Goal: Transaction & Acquisition: Purchase product/service

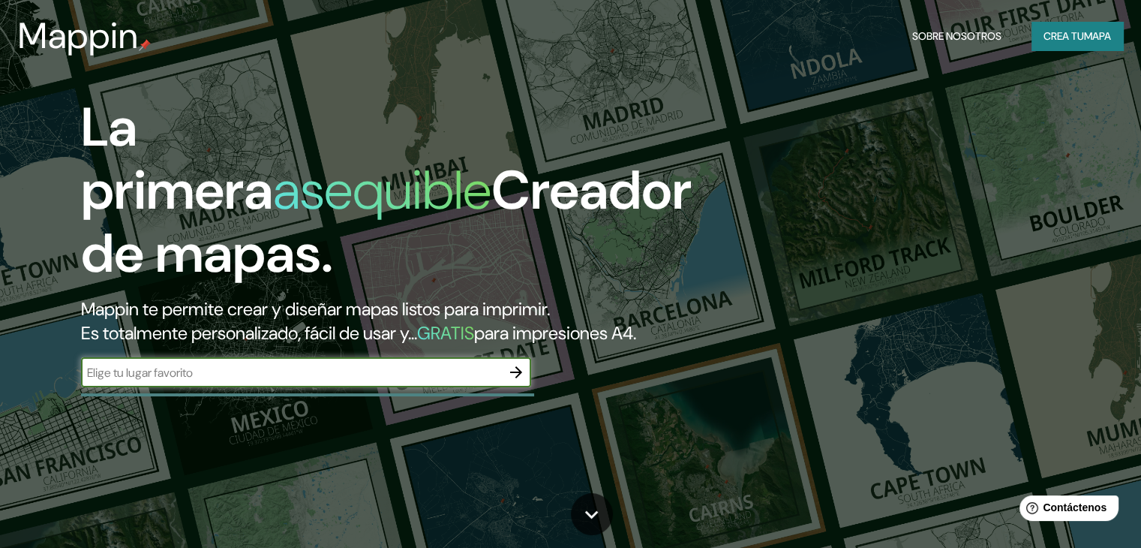
click at [351, 381] on input "text" at bounding box center [291, 372] width 420 height 17
type input "caa"
click at [520, 381] on icon "button" at bounding box center [516, 372] width 18 height 18
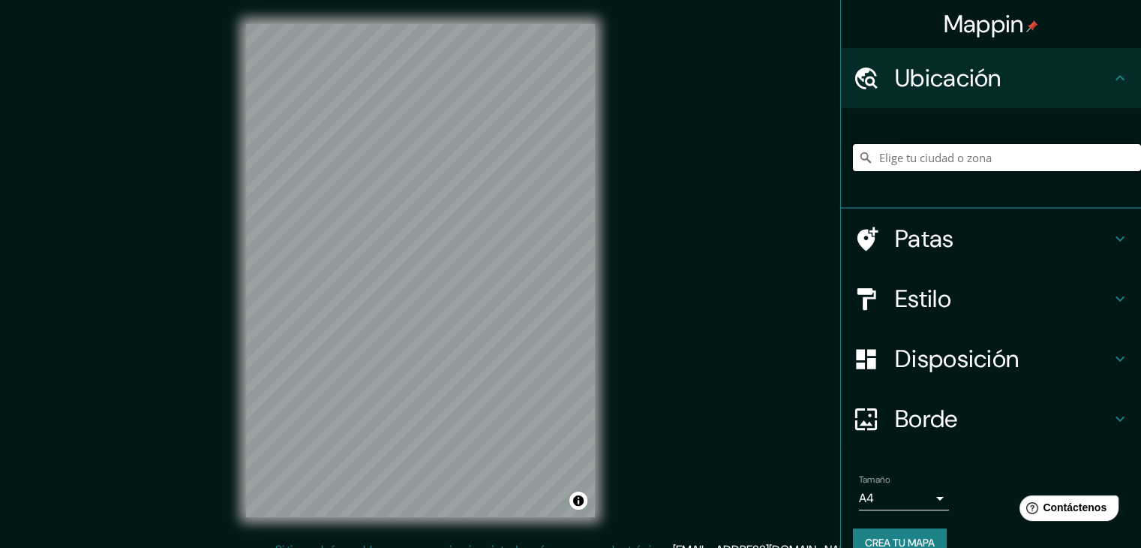
click at [898, 157] on input "Elige tu ciudad o zona" at bounding box center [997, 157] width 288 height 27
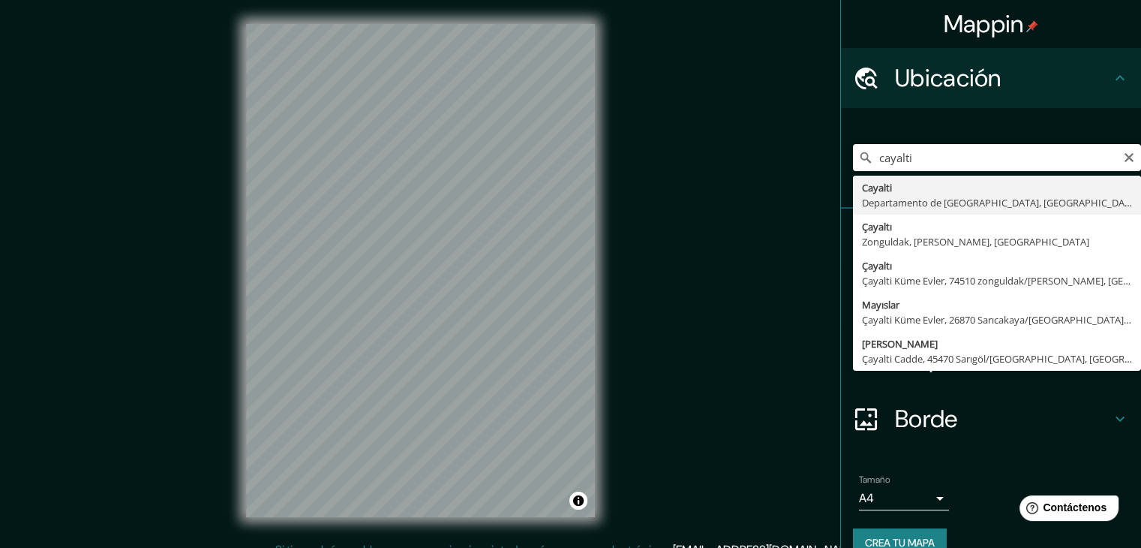
type input "Cayalti, [GEOGRAPHIC_DATA], [GEOGRAPHIC_DATA]"
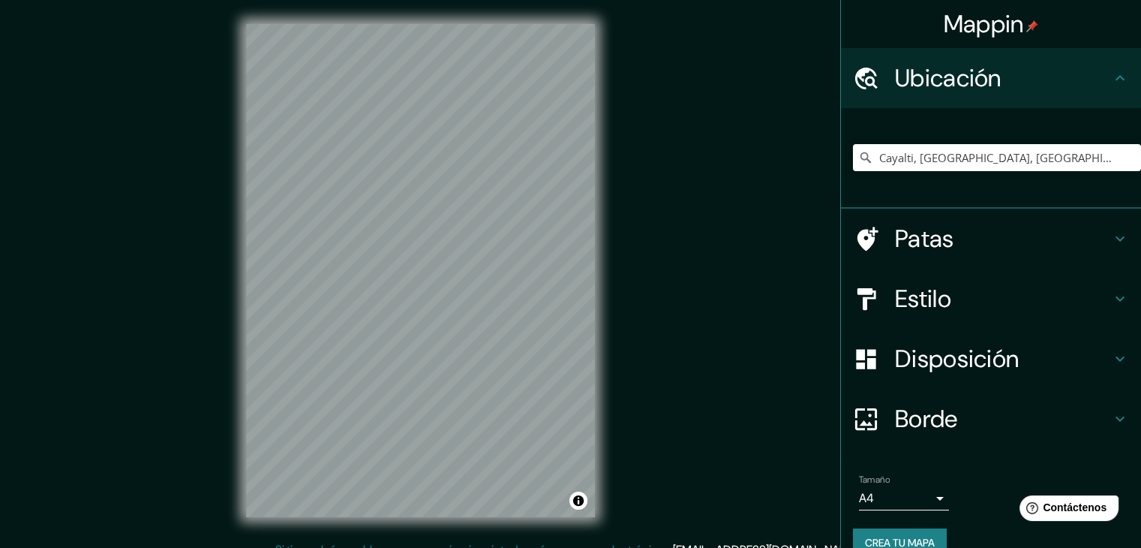
click at [878, 536] on font "Crea tu mapa" at bounding box center [900, 543] width 70 height 14
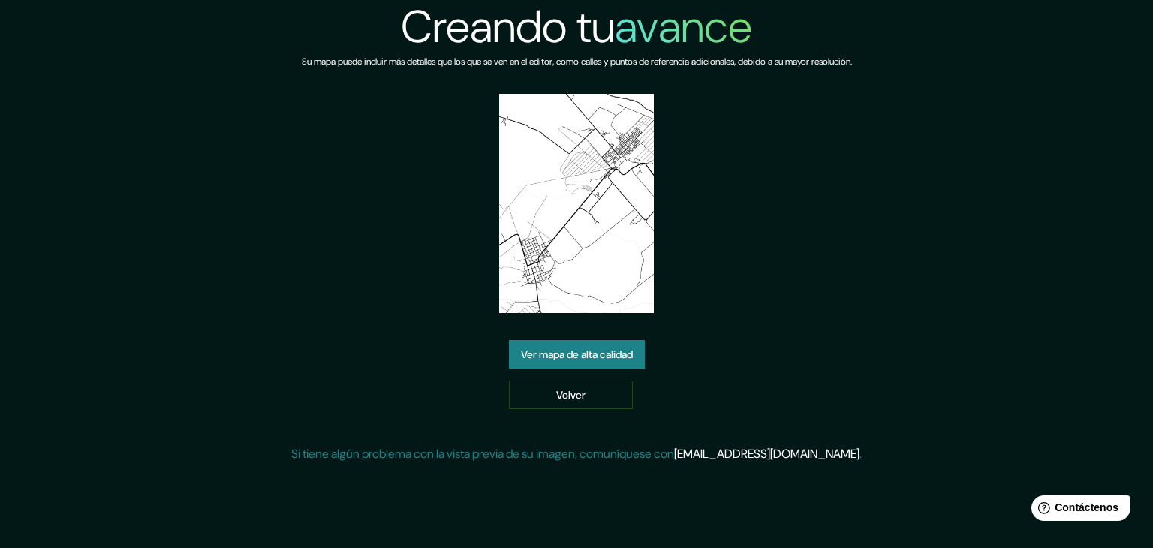
click at [600, 367] on link "Ver mapa de alta calidad" at bounding box center [577, 354] width 136 height 29
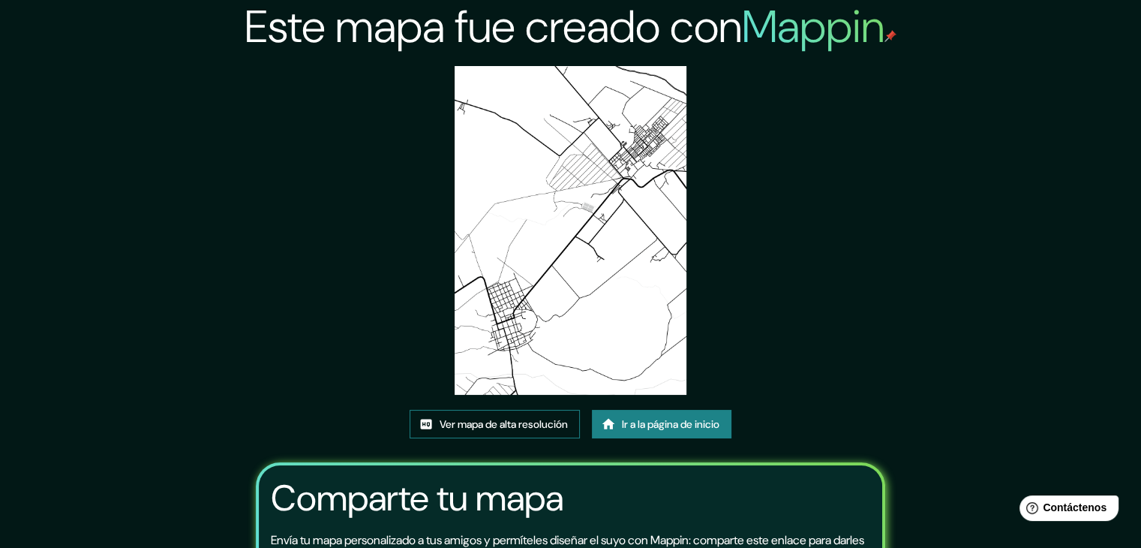
click at [528, 419] on font "Ver mapa de alta resolución" at bounding box center [504, 424] width 128 height 14
click at [657, 423] on font "Ir a la página de inicio" at bounding box center [671, 424] width 98 height 14
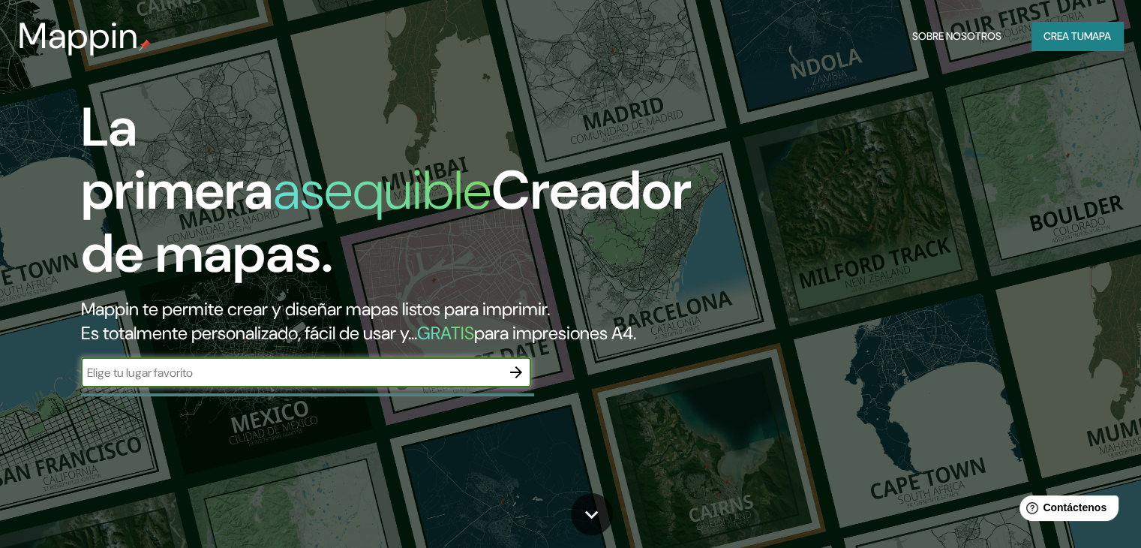
click at [440, 381] on input "text" at bounding box center [291, 372] width 420 height 17
type input "ca"
click at [516, 381] on icon "button" at bounding box center [516, 372] width 18 height 18
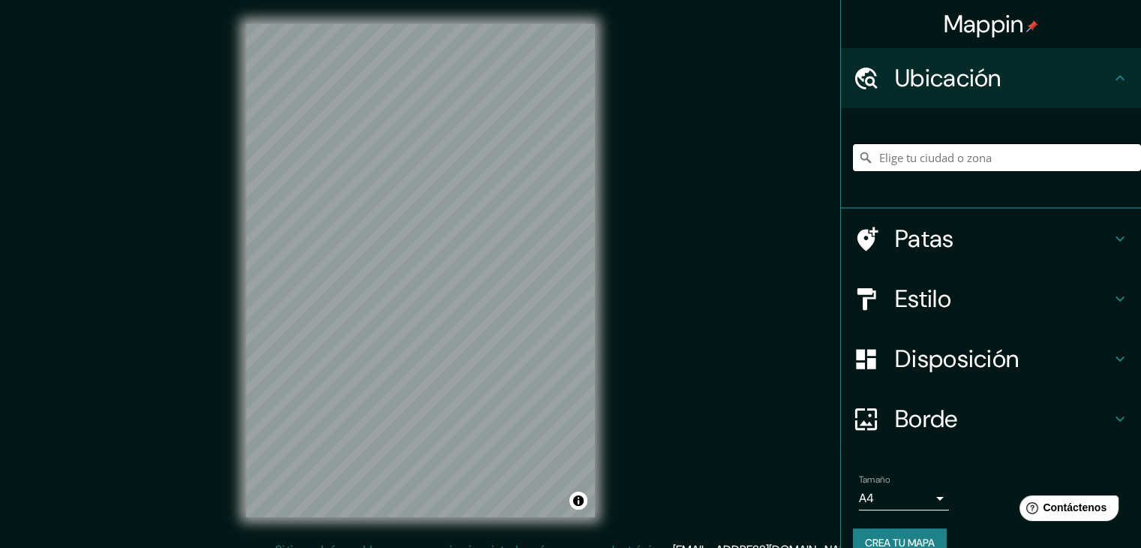
click at [891, 160] on input "Elige tu ciudad o zona" at bounding box center [997, 157] width 288 height 27
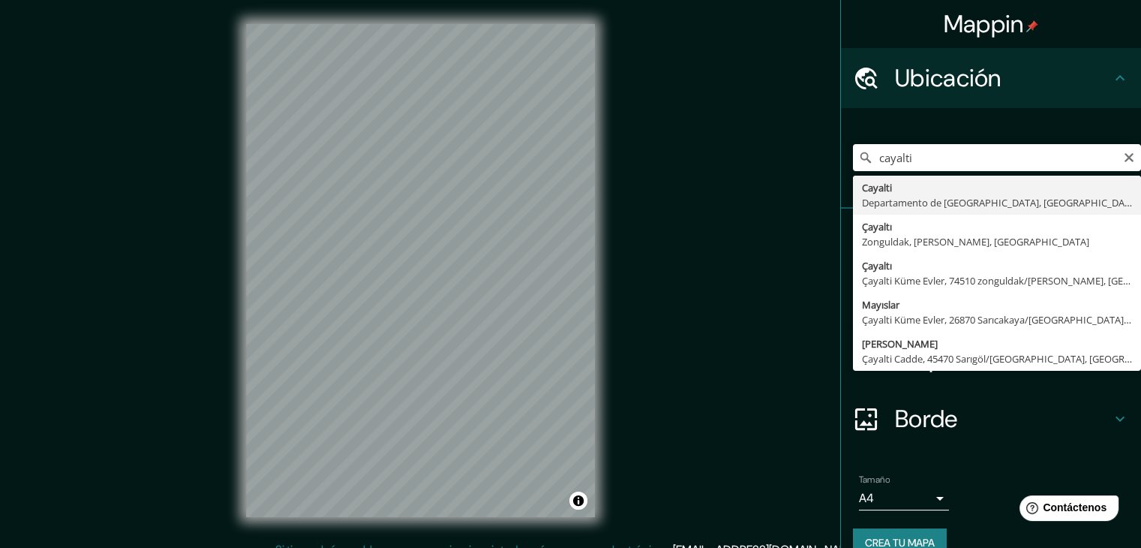
type input "Cayalti, Departamento de Lambayeque, Perú"
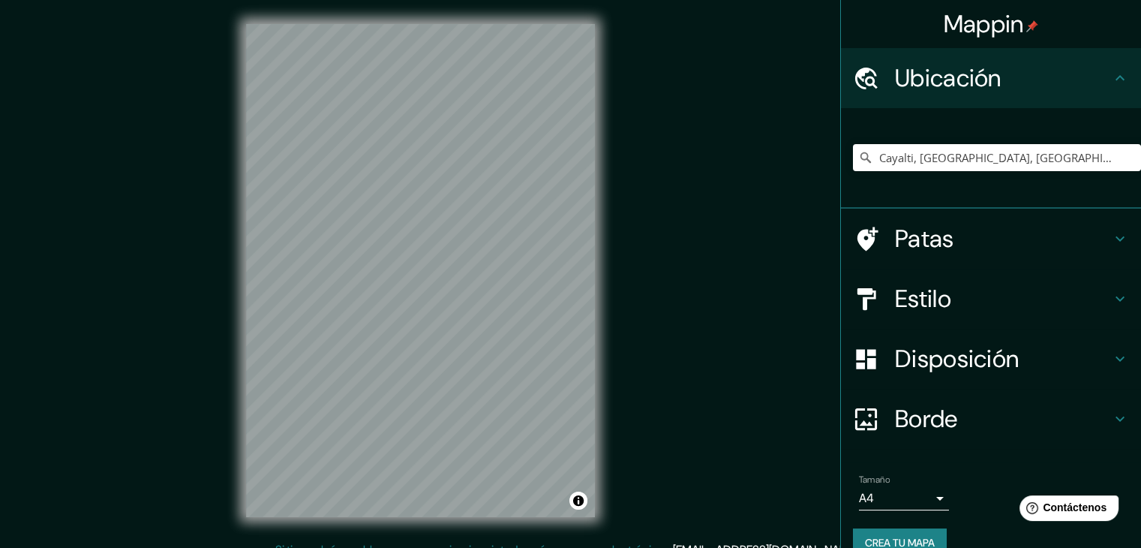
click at [928, 490] on body "Mappin Ubicación Cayalti, Departamento de Lambayeque, Perú Patas Estilo Disposi…" at bounding box center [570, 274] width 1141 height 548
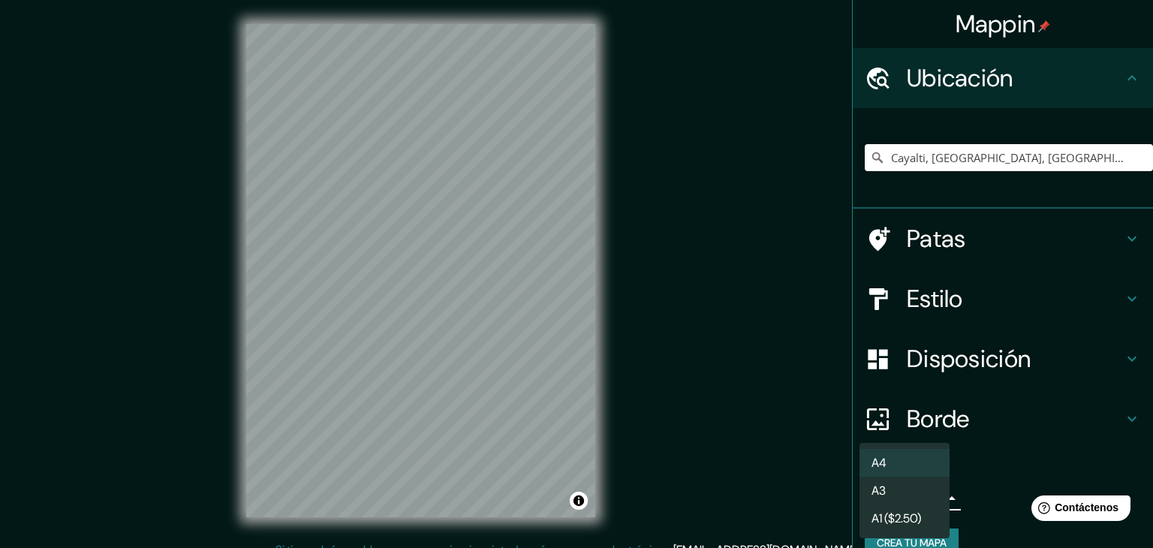
click at [917, 499] on li "A3" at bounding box center [904, 491] width 90 height 28
type input "a4"
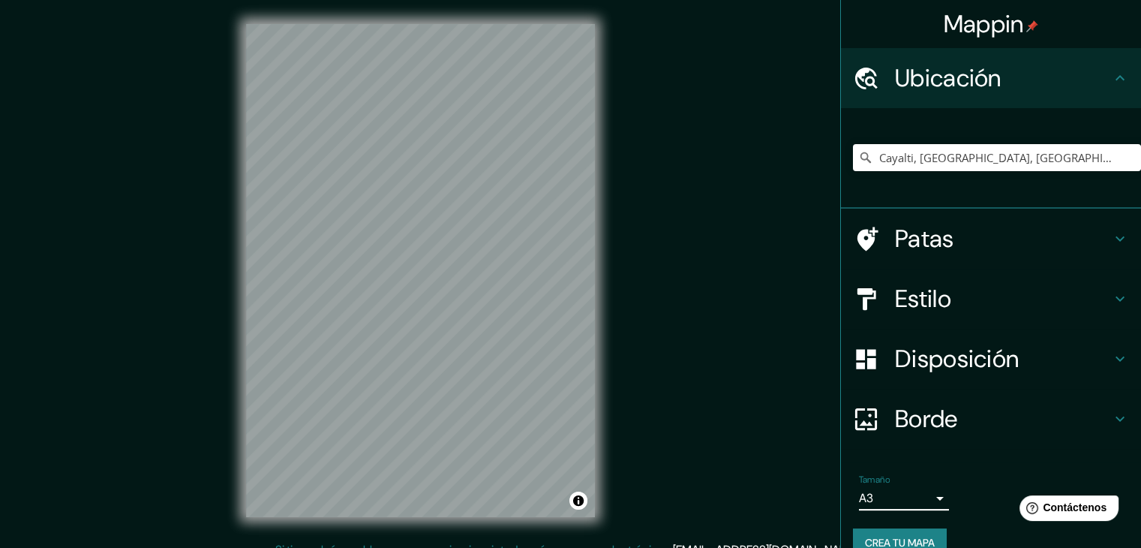
click at [926, 499] on body "Mappin Ubicación Cayalti, Departamento de Lambayeque, Perú Patas Estilo Disposi…" at bounding box center [570, 274] width 1141 height 548
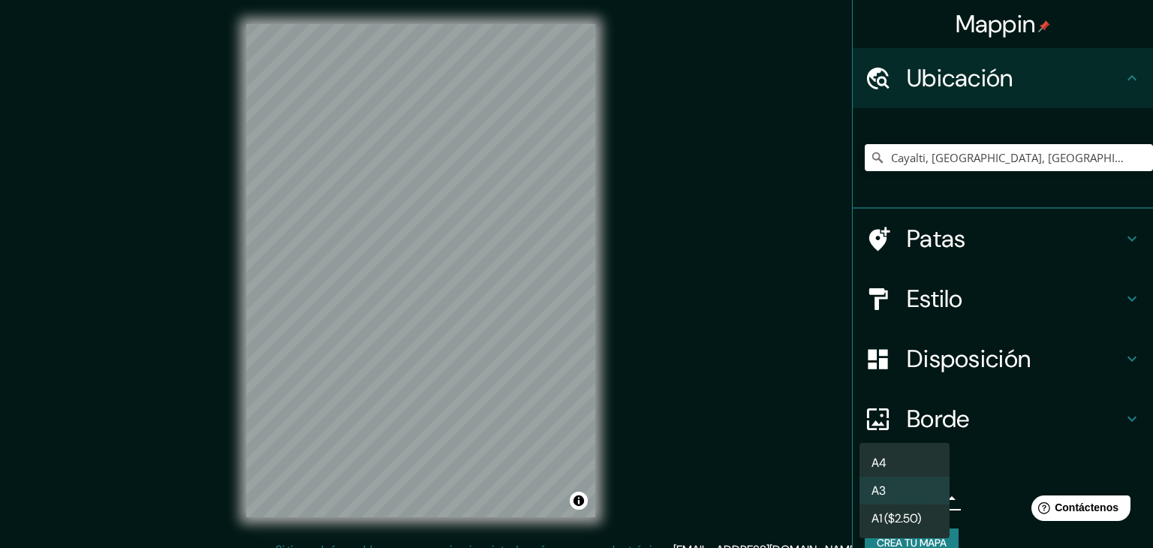
click at [973, 498] on div at bounding box center [576, 274] width 1153 height 548
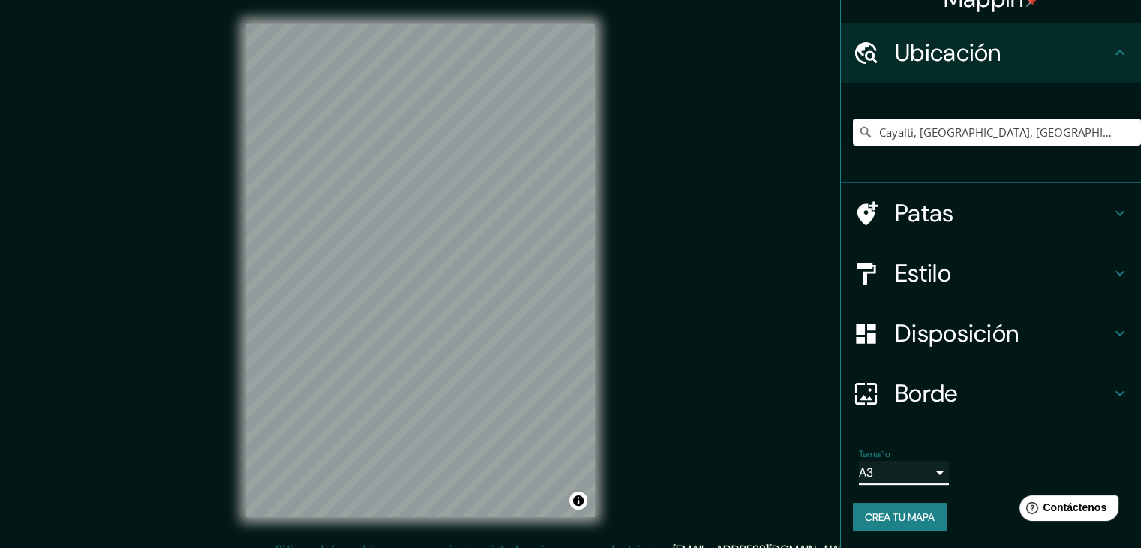
scroll to position [26, 0]
click at [922, 403] on font "Borde" at bounding box center [926, 393] width 63 height 32
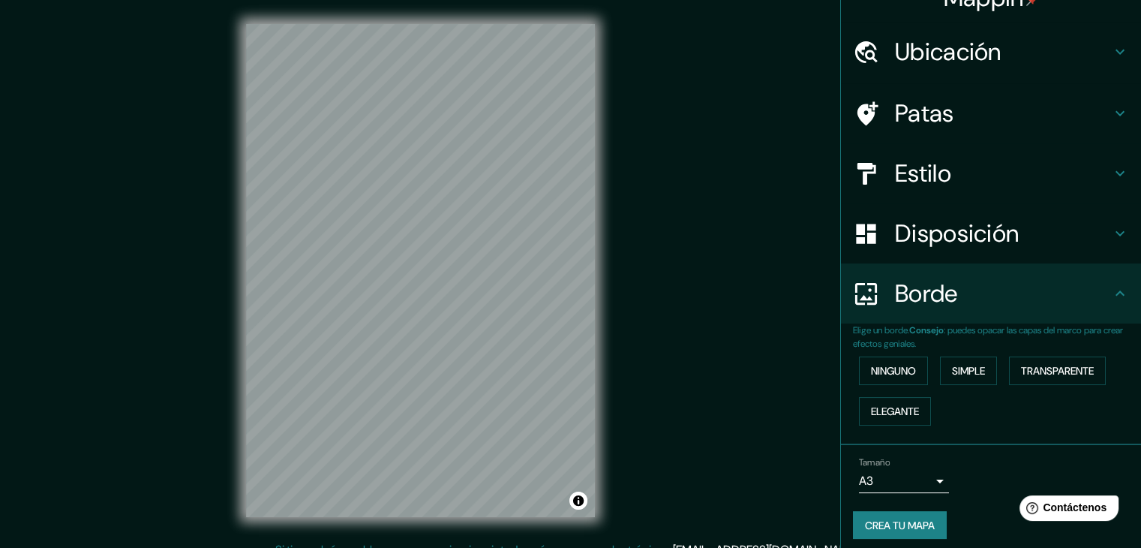
click at [937, 239] on font "Disposición" at bounding box center [957, 234] width 124 height 32
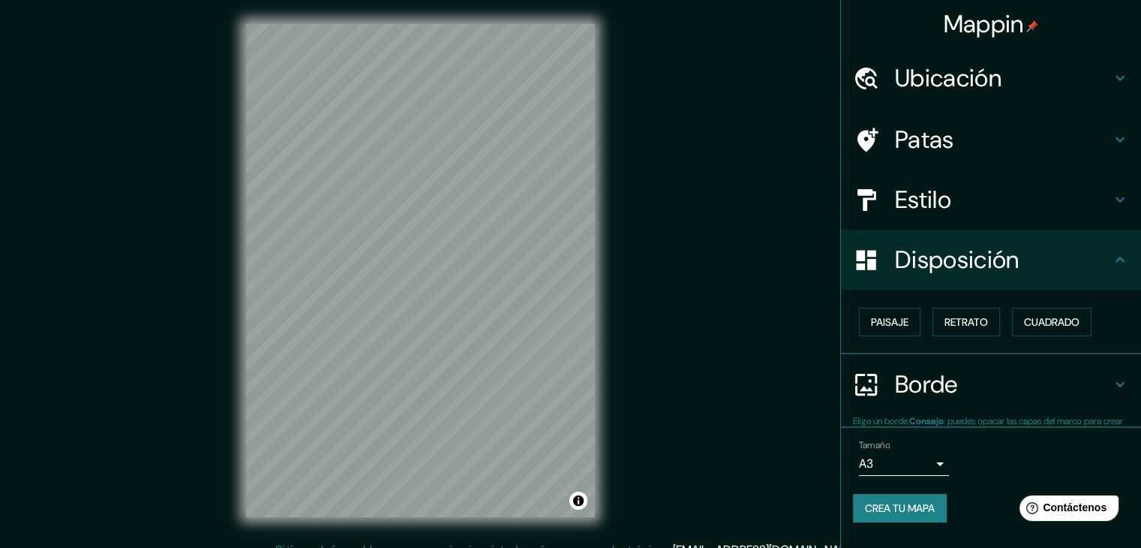
scroll to position [0, 0]
click at [908, 317] on font "Paisaje" at bounding box center [890, 322] width 38 height 14
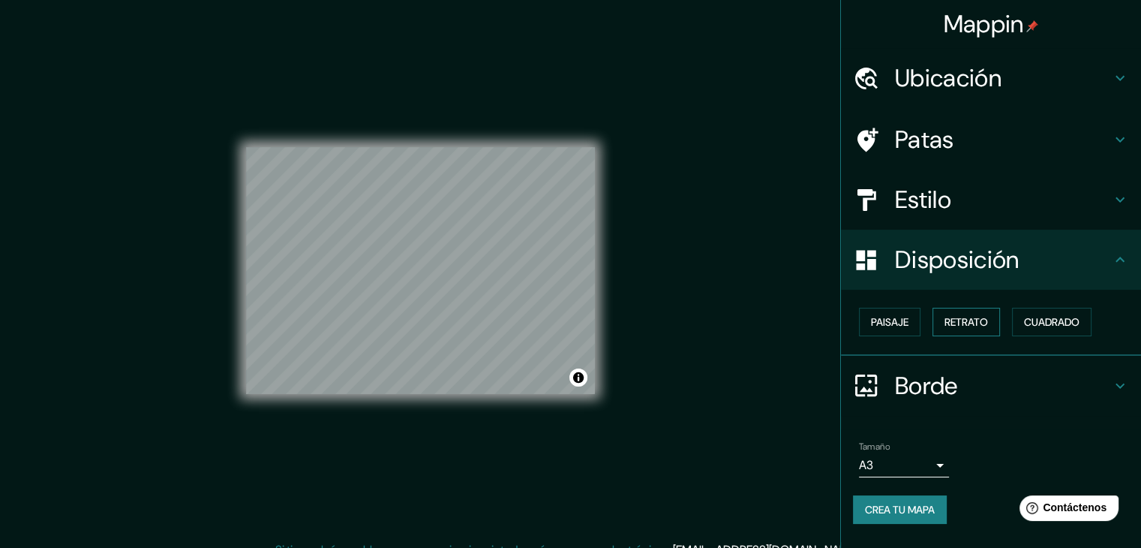
click at [978, 321] on font "Retrato" at bounding box center [967, 322] width 44 height 14
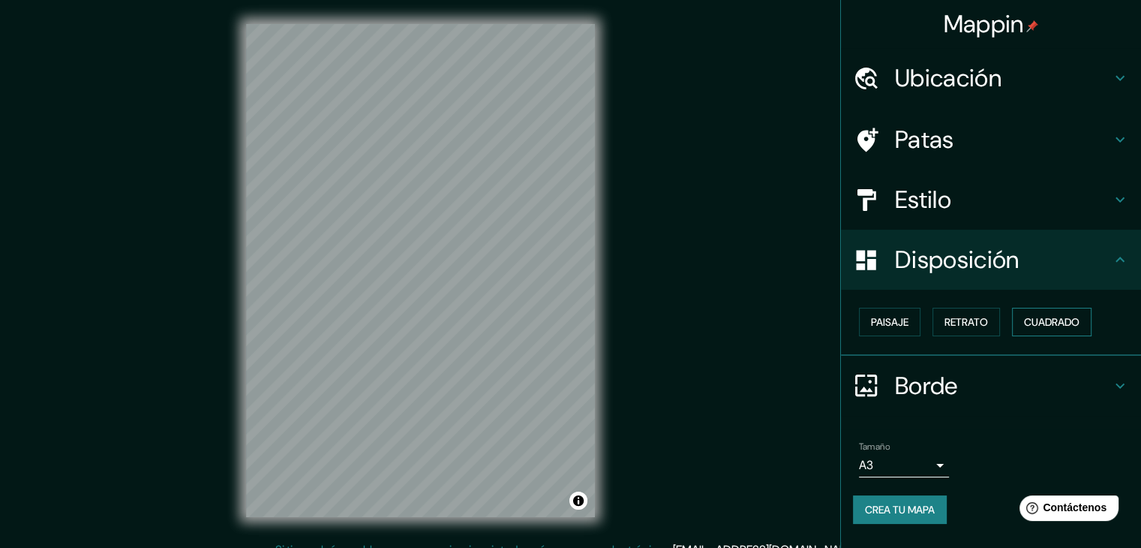
click at [1043, 325] on font "Cuadrado" at bounding box center [1052, 322] width 56 height 14
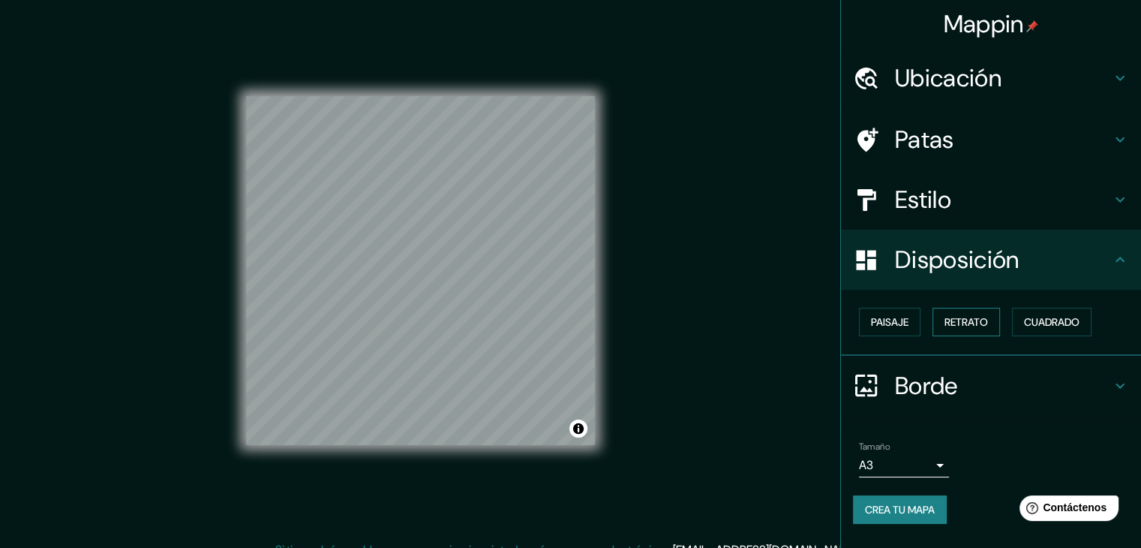
click at [983, 320] on font "Retrato" at bounding box center [967, 322] width 44 height 14
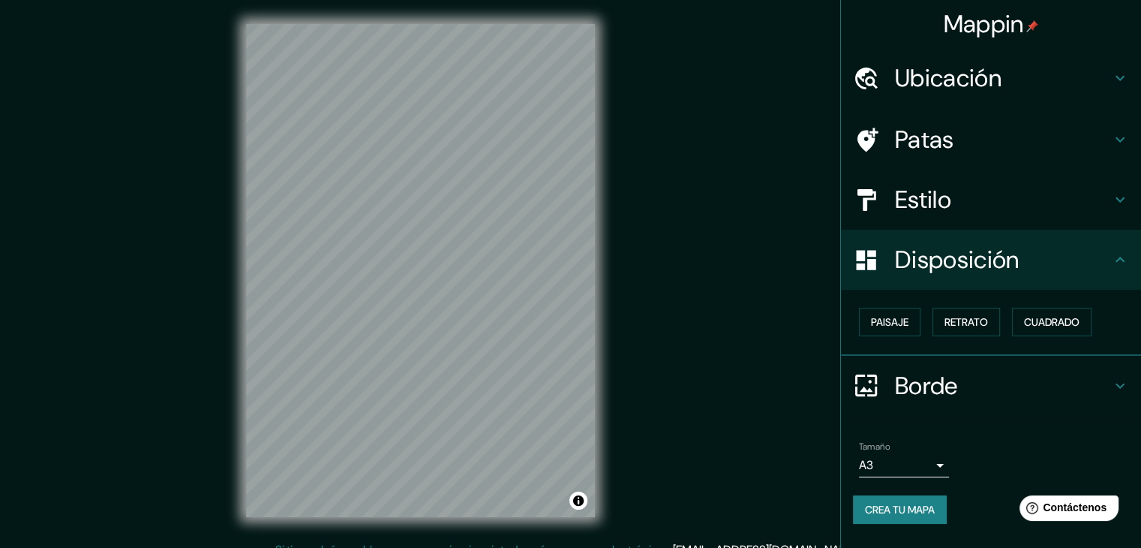
click at [914, 196] on font "Estilo" at bounding box center [923, 200] width 56 height 32
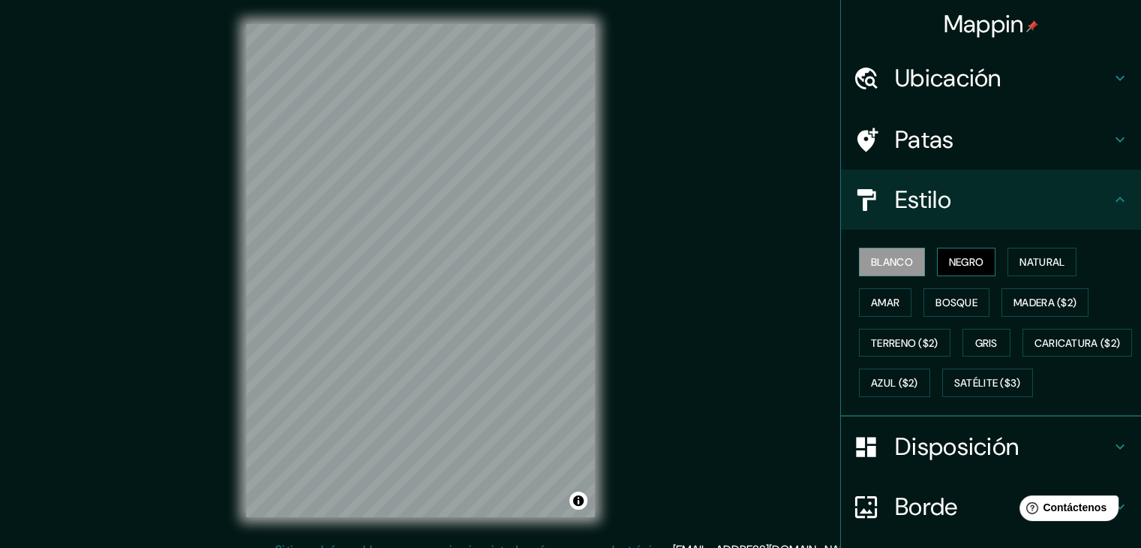
click at [949, 261] on font "Negro" at bounding box center [966, 262] width 35 height 14
click at [955, 390] on font "Satélite ($3)" at bounding box center [988, 384] width 67 height 14
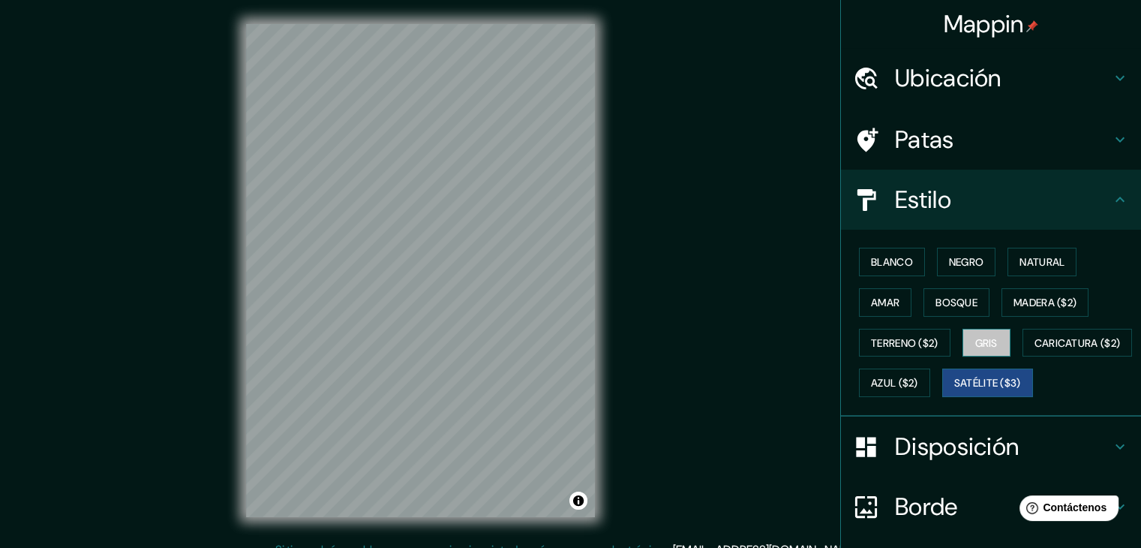
click at [986, 345] on font "Gris" at bounding box center [987, 343] width 23 height 14
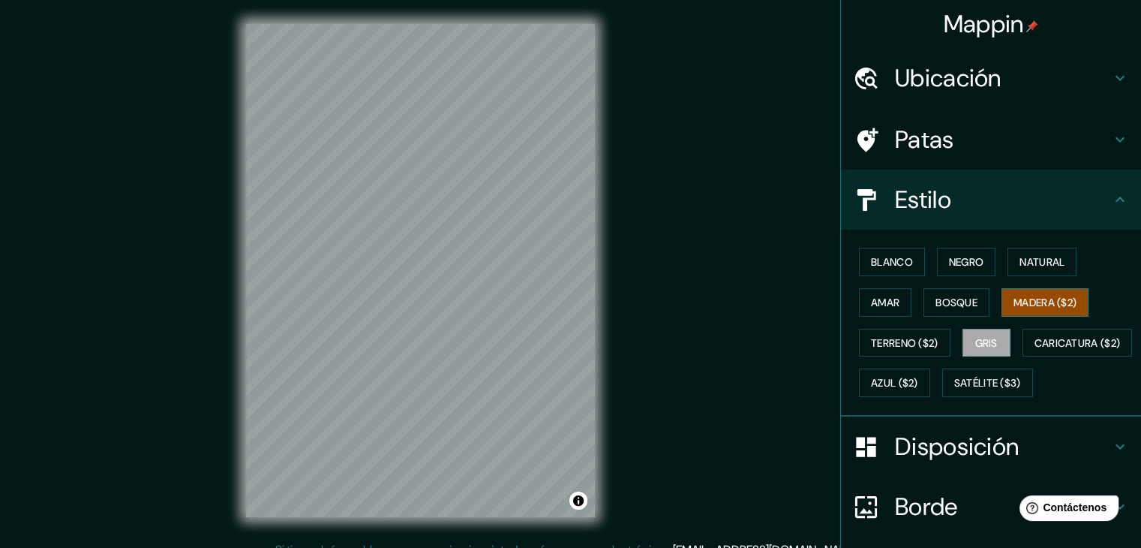
click at [1039, 304] on font "Madera ($2)" at bounding box center [1045, 303] width 63 height 14
click at [952, 306] on font "Bosque" at bounding box center [957, 303] width 42 height 14
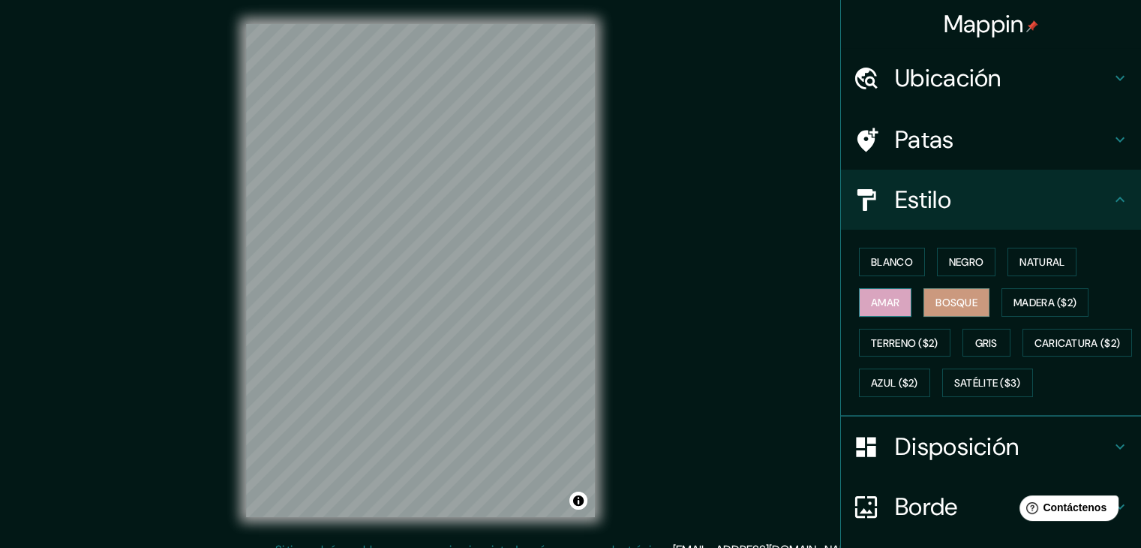
click at [879, 313] on button "Amar" at bounding box center [885, 302] width 53 height 29
click at [1030, 256] on font "Natural" at bounding box center [1042, 262] width 45 height 14
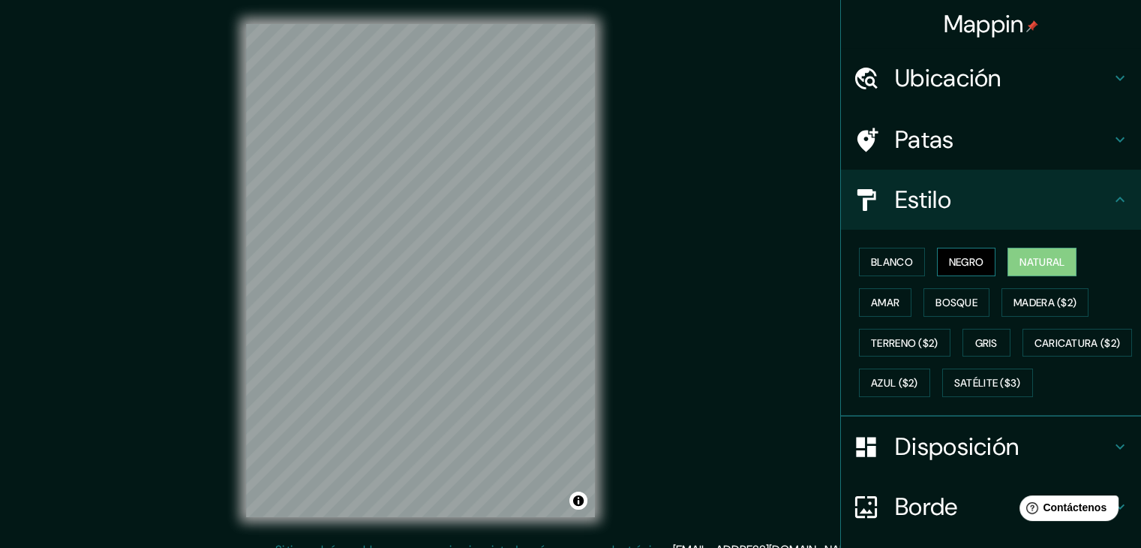
click at [952, 253] on font "Negro" at bounding box center [966, 262] width 35 height 20
click at [1031, 253] on font "Natural" at bounding box center [1042, 262] width 45 height 20
drag, startPoint x: 598, startPoint y: 337, endPoint x: 757, endPoint y: 291, distance: 165.5
click at [756, 286] on div "Mappin Ubicación Cayalti, Departamento de Lambayeque, Perú Patas Estilo Blanco …" at bounding box center [570, 282] width 1141 height 565
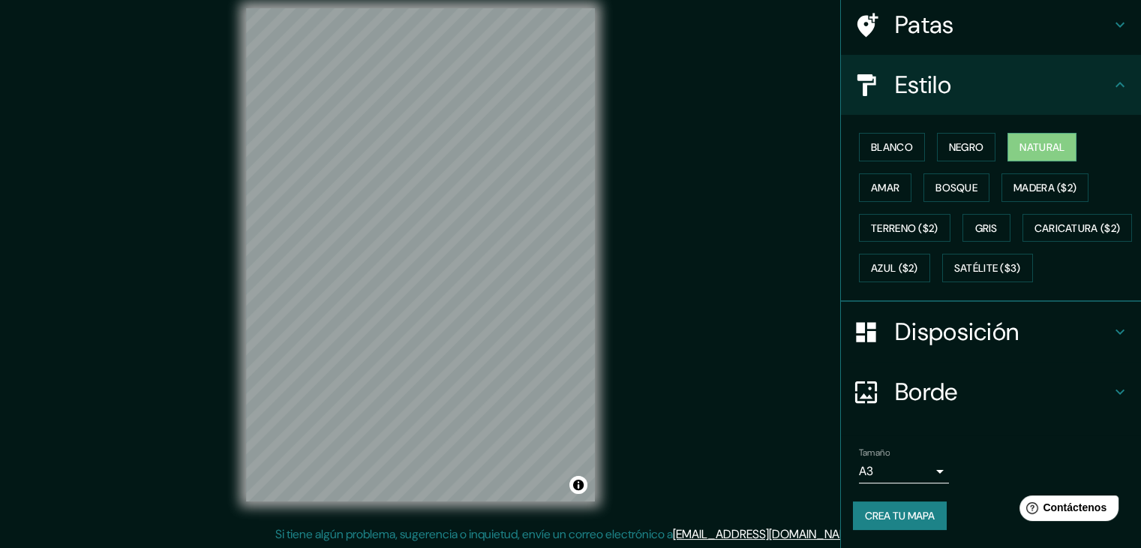
scroll to position [17, 0]
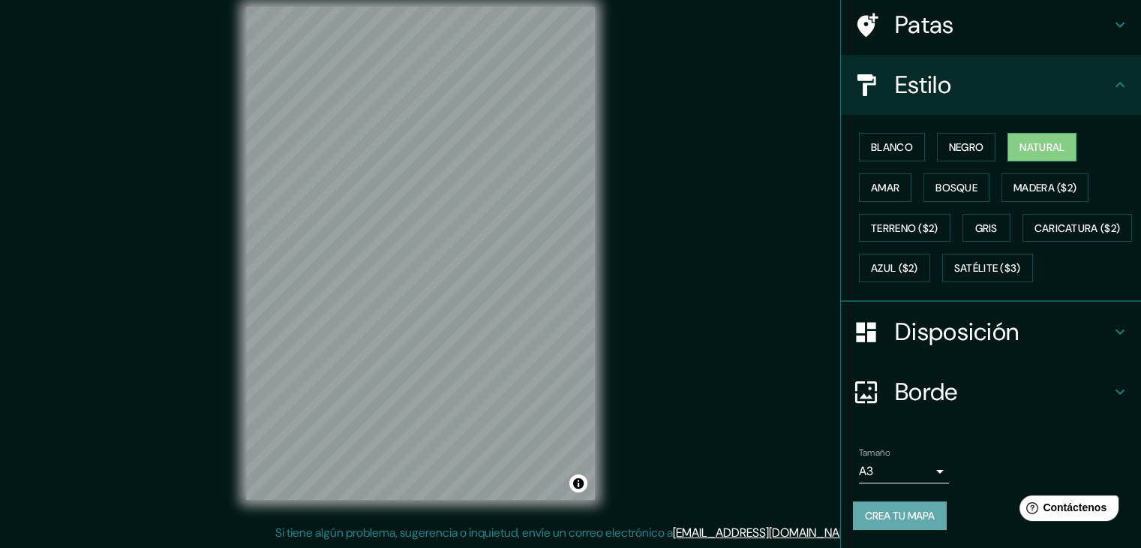
click at [906, 508] on font "Crea tu mapa" at bounding box center [900, 516] width 70 height 20
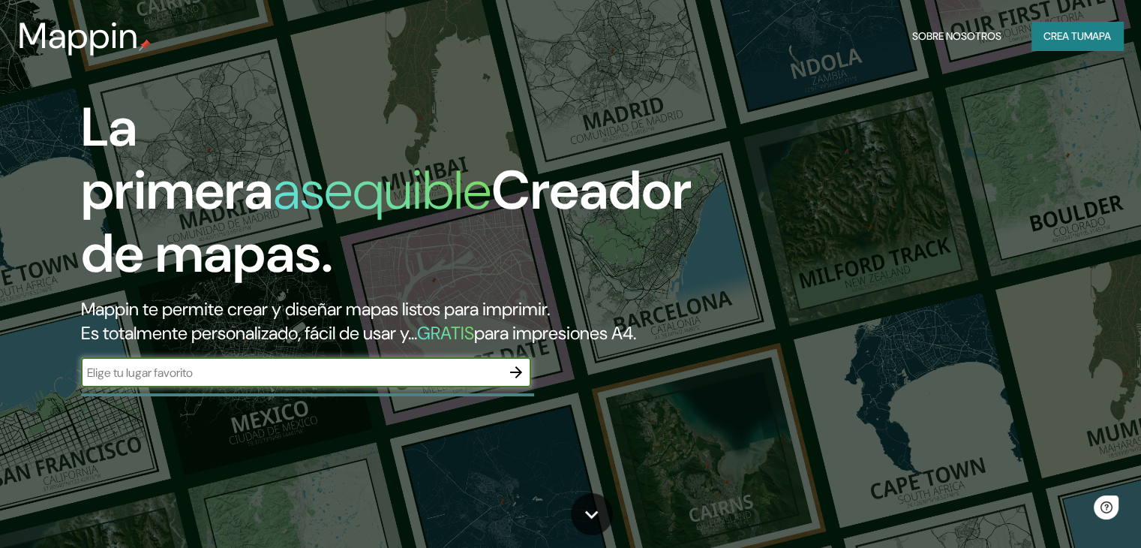
click at [363, 381] on input "text" at bounding box center [291, 372] width 420 height 17
type input "ca"
click at [362, 381] on input "ca" at bounding box center [291, 372] width 420 height 17
click at [518, 381] on icon "button" at bounding box center [516, 372] width 18 height 18
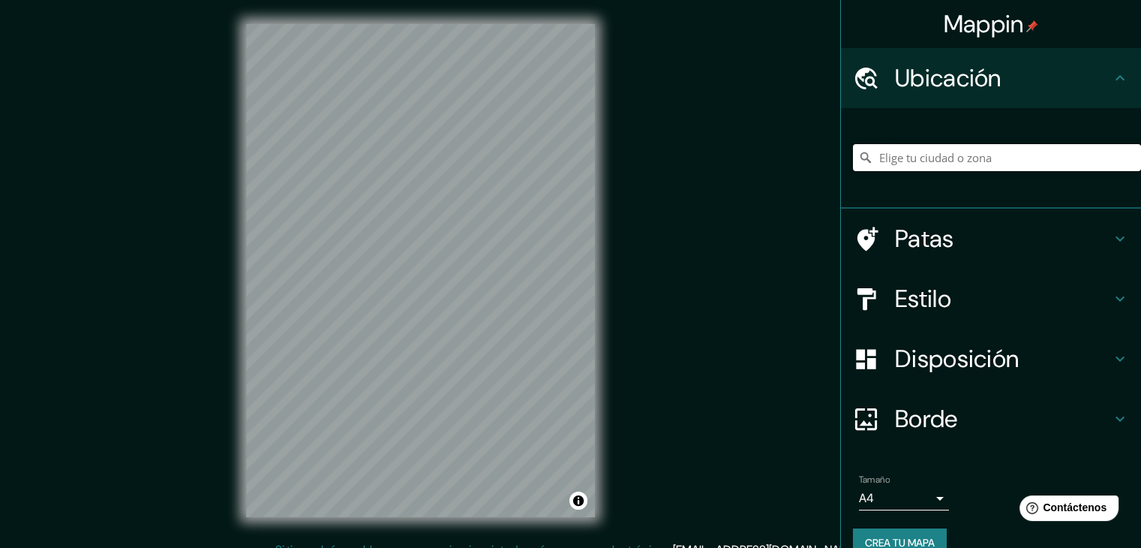
click at [885, 161] on input "Elige tu ciudad o zona" at bounding box center [997, 157] width 288 height 27
type input "Cayalti, [GEOGRAPHIC_DATA], [GEOGRAPHIC_DATA]"
click at [932, 292] on font "Estilo" at bounding box center [923, 299] width 56 height 32
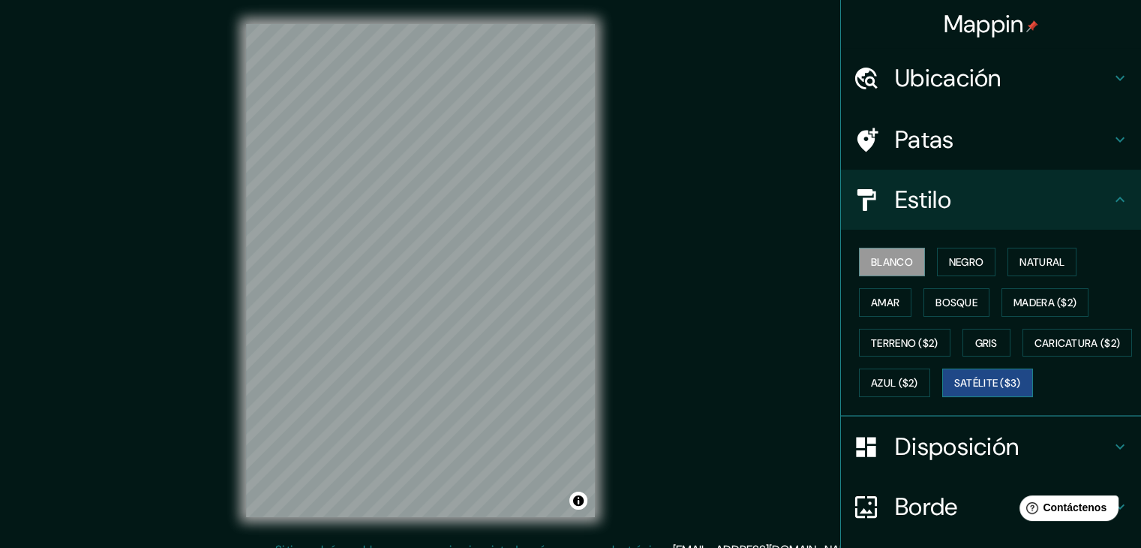
click at [955, 390] on font "Satélite ($3)" at bounding box center [988, 384] width 67 height 14
click at [882, 256] on font "Blanco" at bounding box center [892, 262] width 42 height 14
click at [961, 255] on font "Negro" at bounding box center [966, 262] width 35 height 14
click at [905, 256] on button "Blanco" at bounding box center [892, 262] width 66 height 29
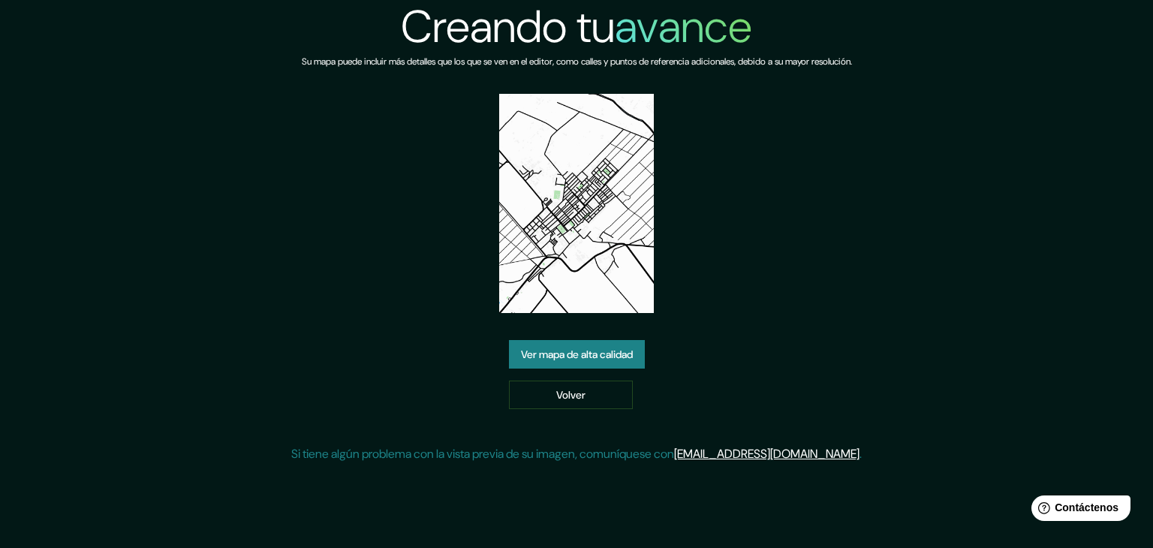
click at [576, 347] on font "Ver mapa de alta calidad" at bounding box center [577, 354] width 112 height 14
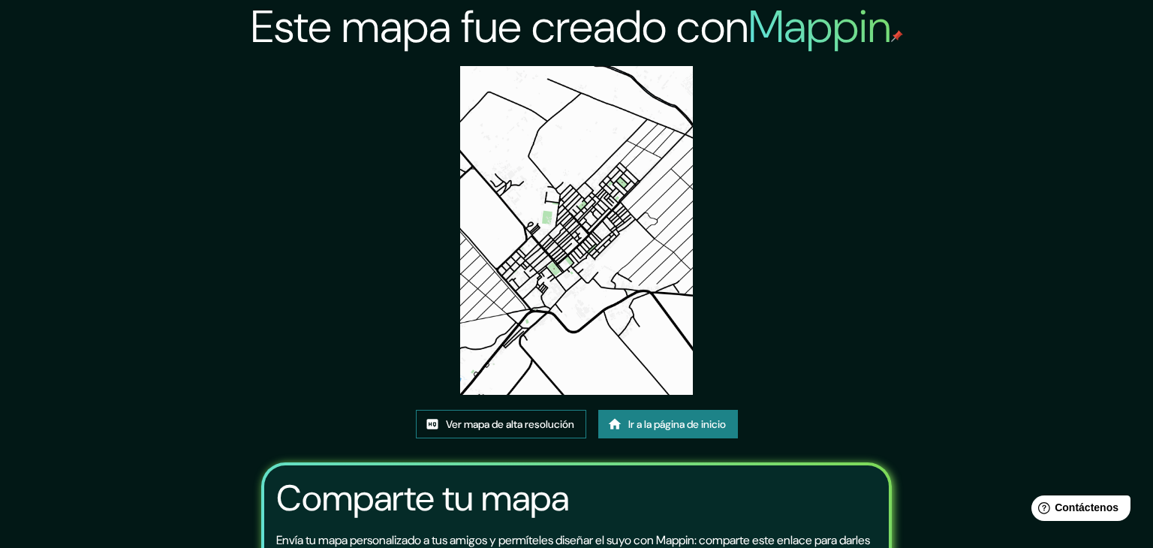
click at [511, 417] on font "Ver mapa de alta resolución" at bounding box center [510, 424] width 128 height 14
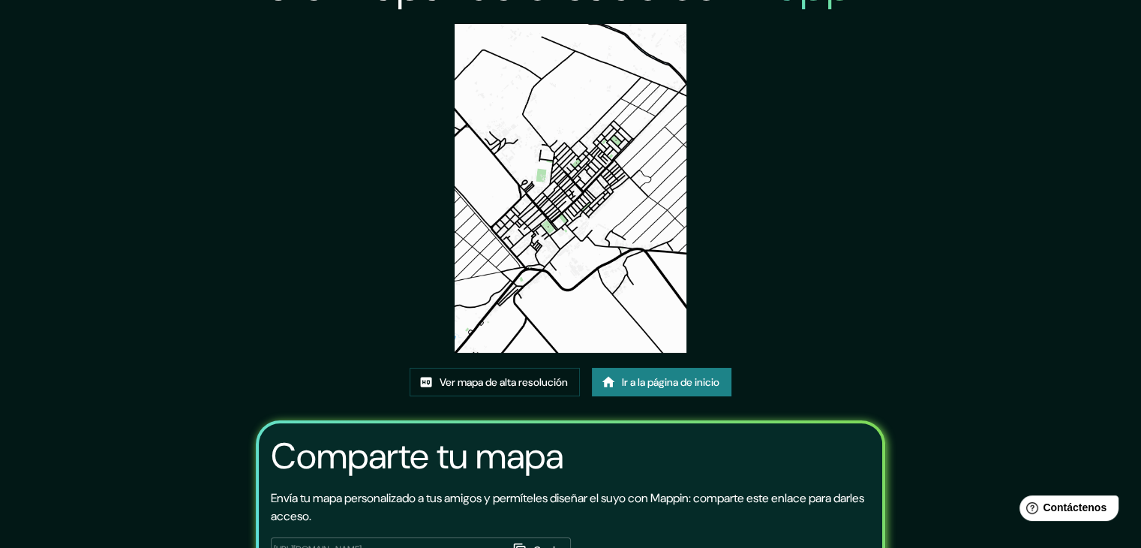
scroll to position [158, 0]
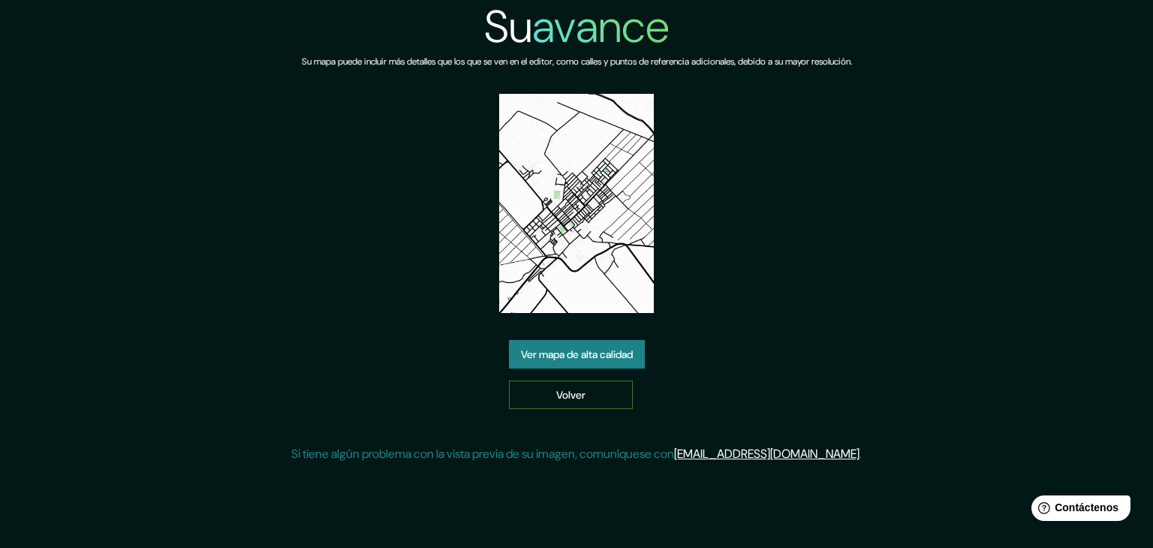
click at [588, 392] on link "Volver" at bounding box center [571, 394] width 124 height 29
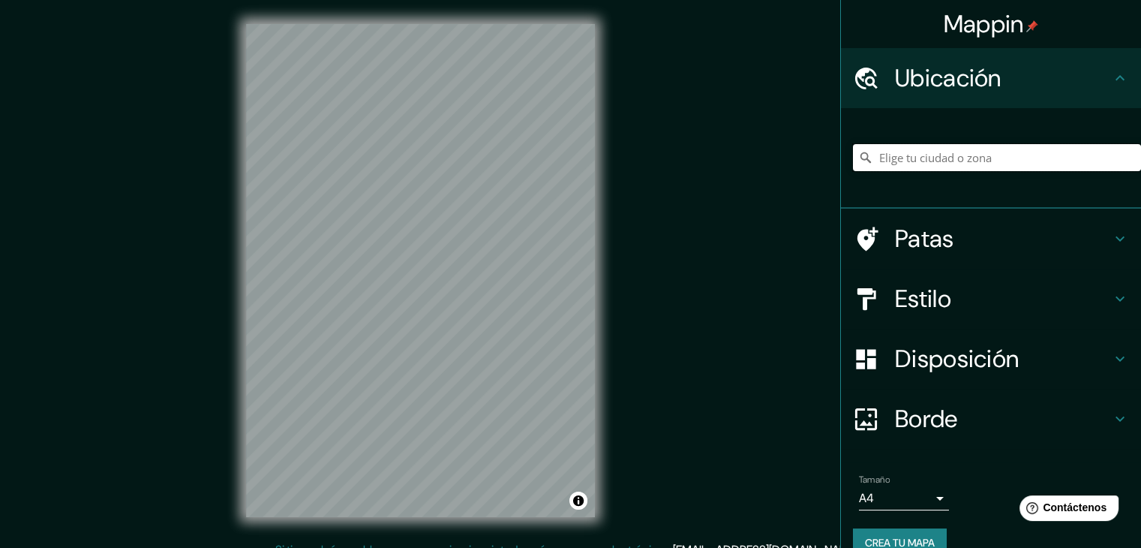
click at [928, 161] on input "Elige tu ciudad o zona" at bounding box center [997, 157] width 288 height 27
type input "Cayalti, Departamento de Lambayeque, Perú"
click at [928, 496] on body "Mappin Ubicación Cayalti, Departamento de Lambayeque, Perú Cayalti Departamento…" at bounding box center [570, 274] width 1141 height 548
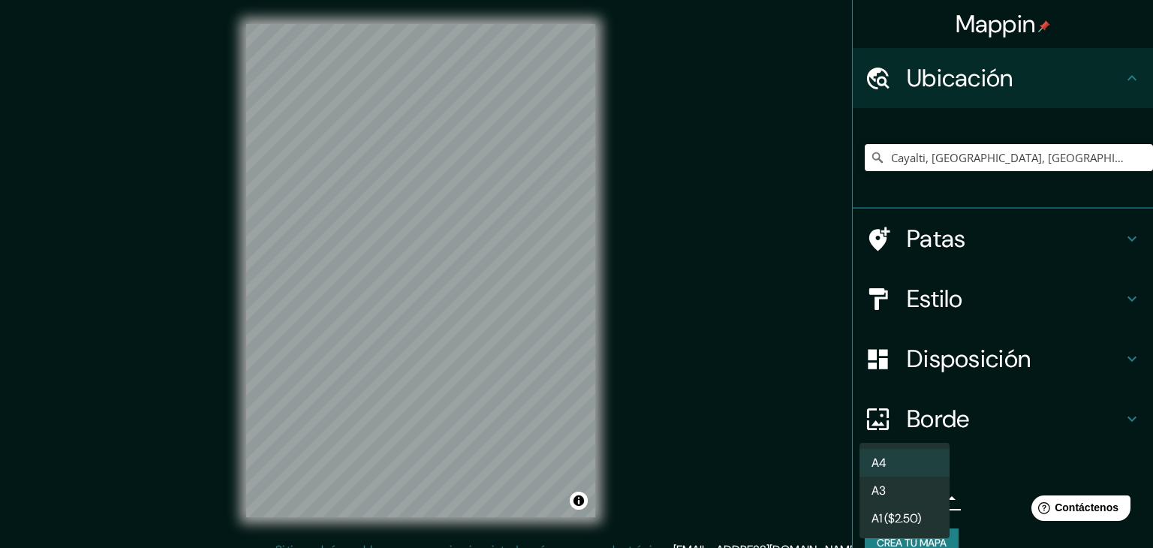
click at [914, 494] on li "A3" at bounding box center [904, 491] width 90 height 28
type input "a4"
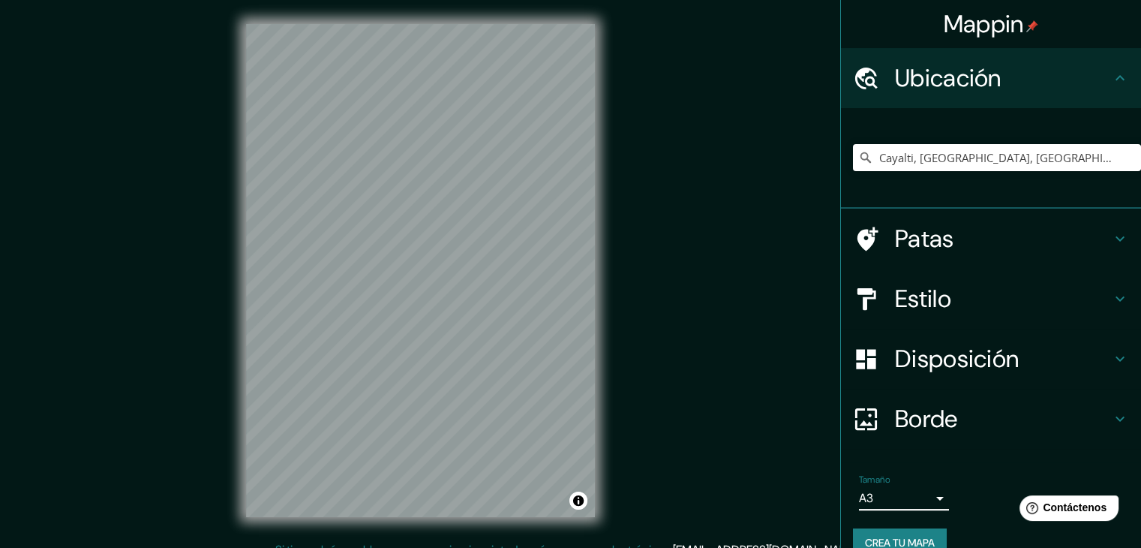
click at [928, 299] on font "Estilo" at bounding box center [923, 299] width 56 height 32
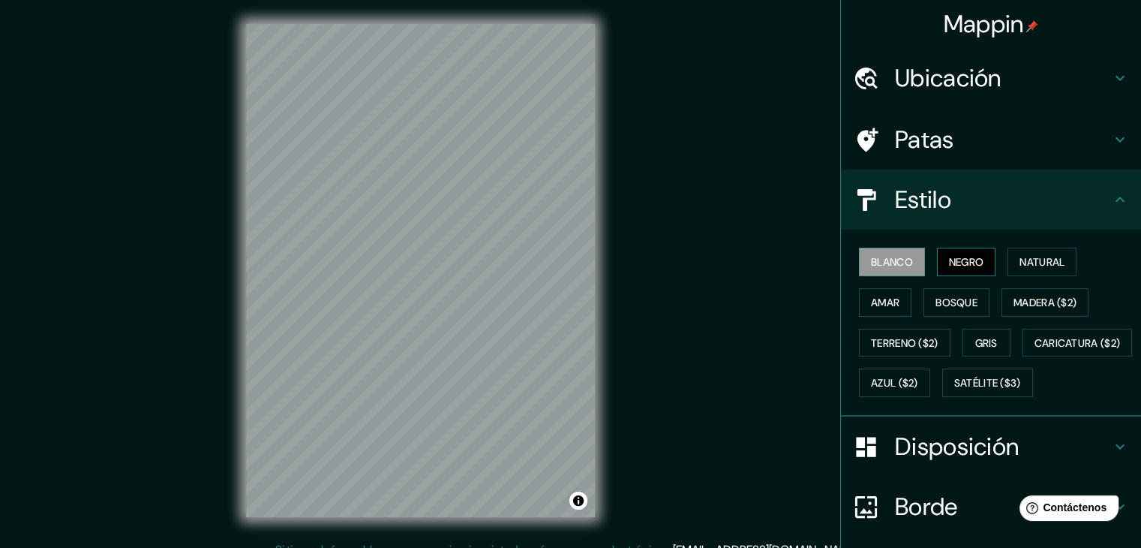
click at [949, 253] on font "Negro" at bounding box center [966, 262] width 35 height 20
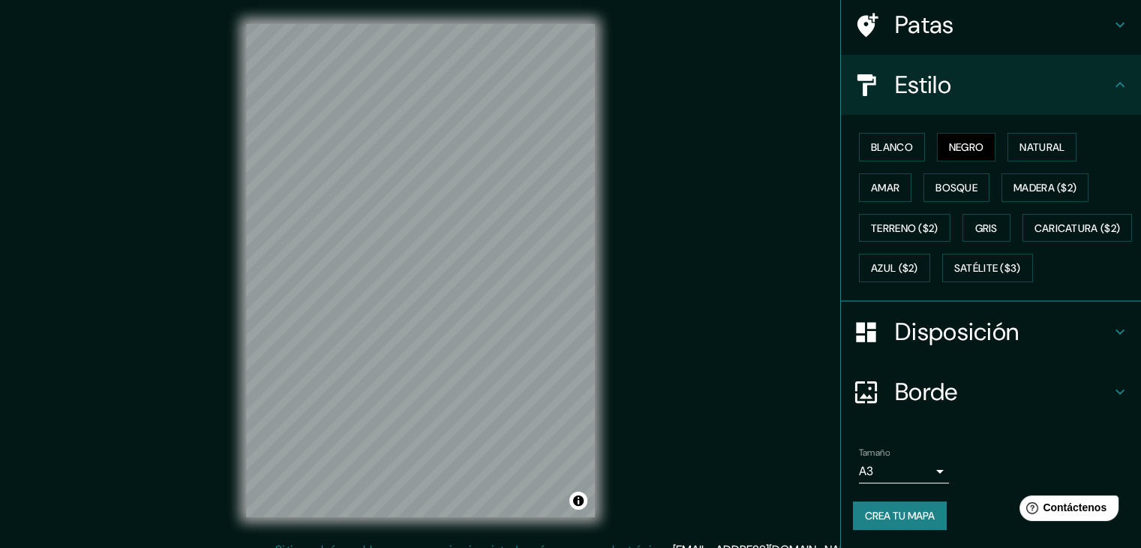
scroll to position [152, 0]
click at [902, 517] on font "Crea tu mapa" at bounding box center [900, 516] width 70 height 14
click at [997, 413] on div "Borde" at bounding box center [991, 392] width 300 height 60
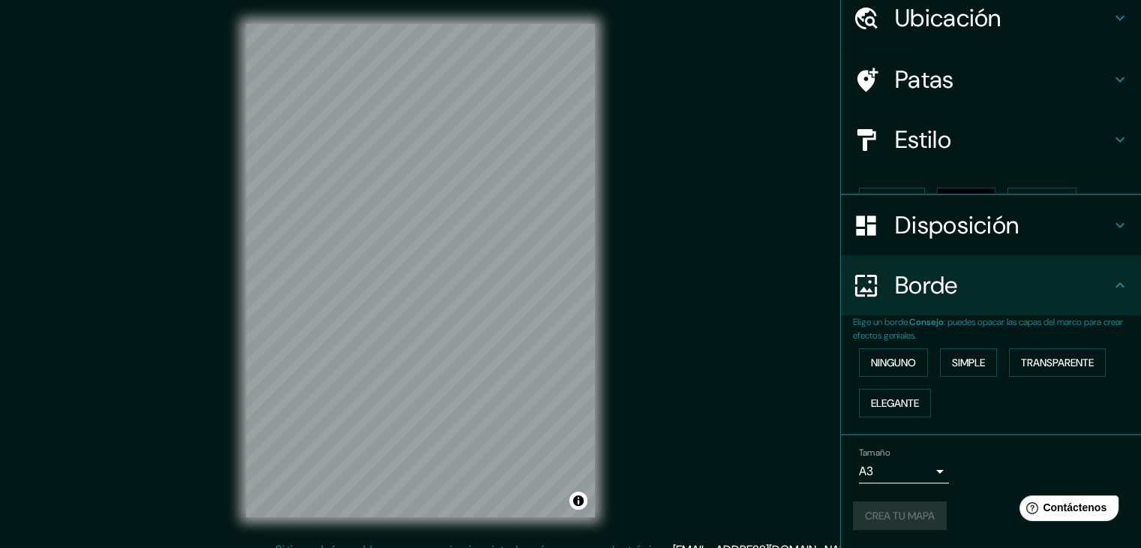
scroll to position [34, 0]
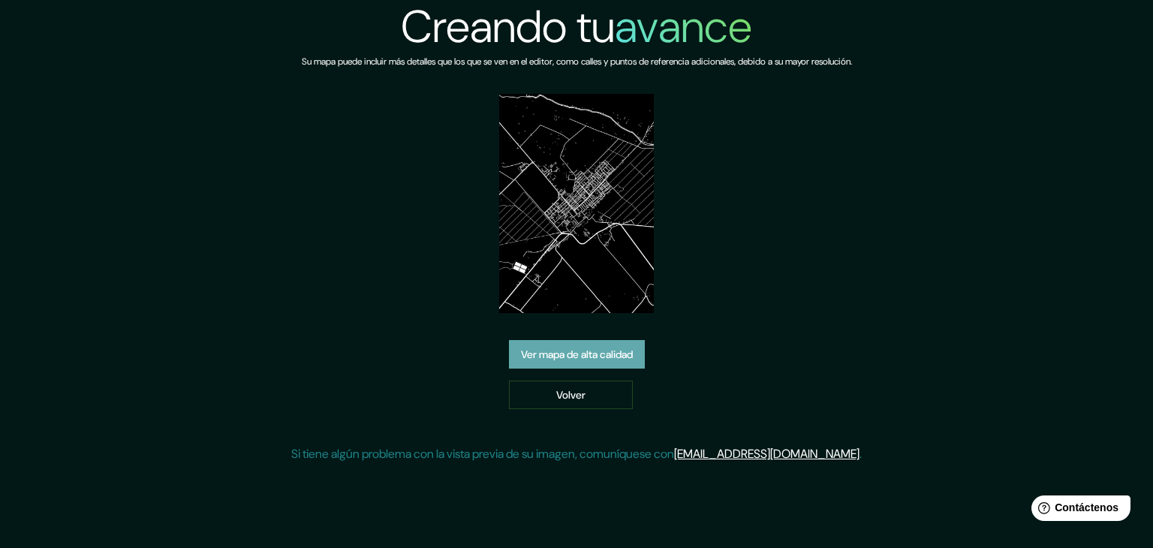
click at [603, 355] on font "Ver mapa de alta calidad" at bounding box center [577, 354] width 112 height 14
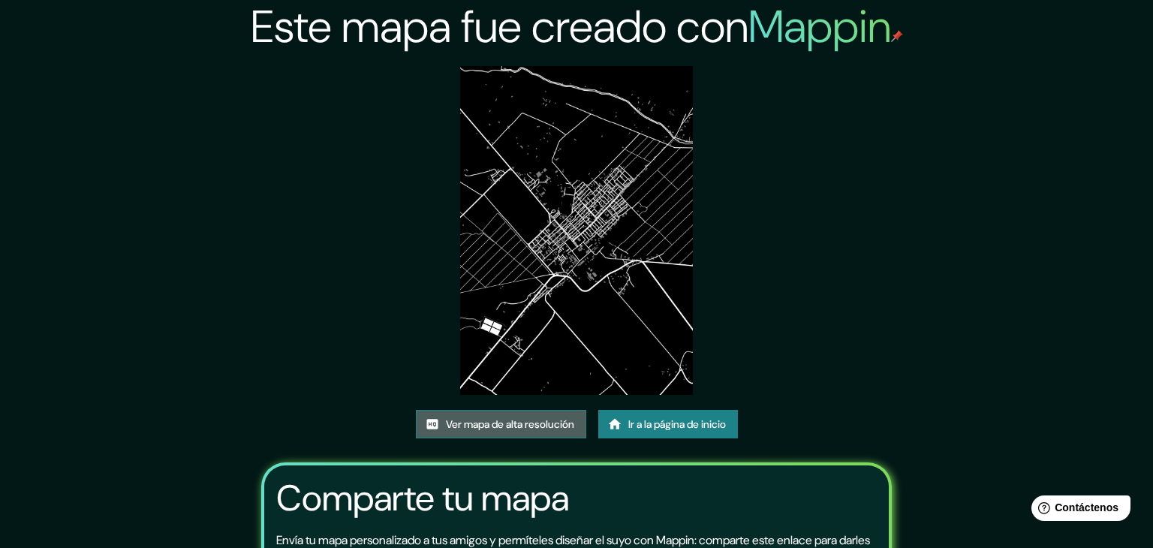
click at [507, 417] on font "Ver mapa de alta resolución" at bounding box center [510, 424] width 128 height 14
